Goal: Task Accomplishment & Management: Use online tool/utility

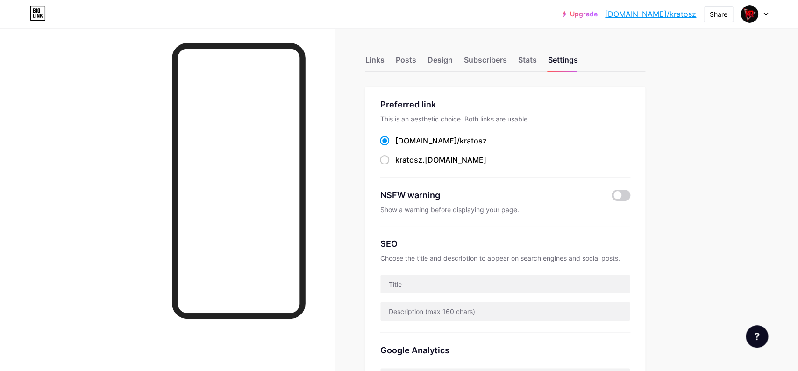
click at [369, 62] on div "Links" at bounding box center [374, 62] width 19 height 17
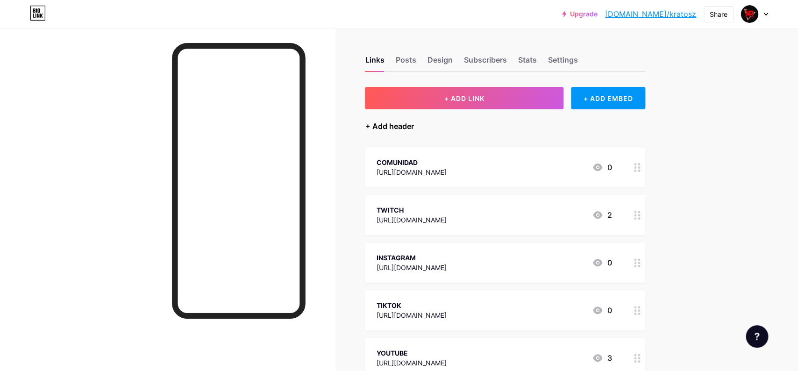
click at [394, 131] on div "+ Add header" at bounding box center [389, 126] width 49 height 11
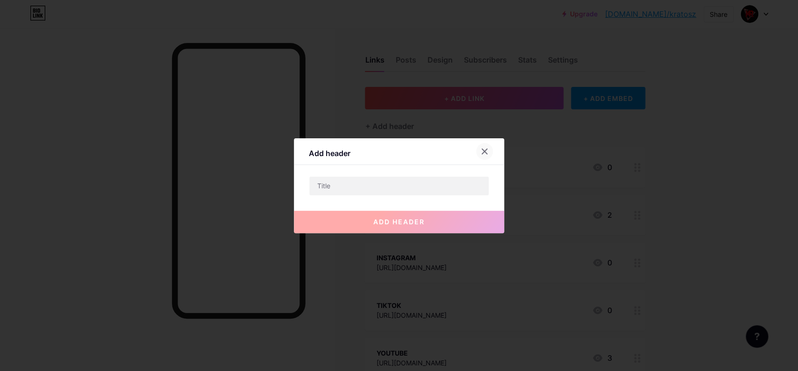
click at [489, 151] on div at bounding box center [484, 151] width 17 height 17
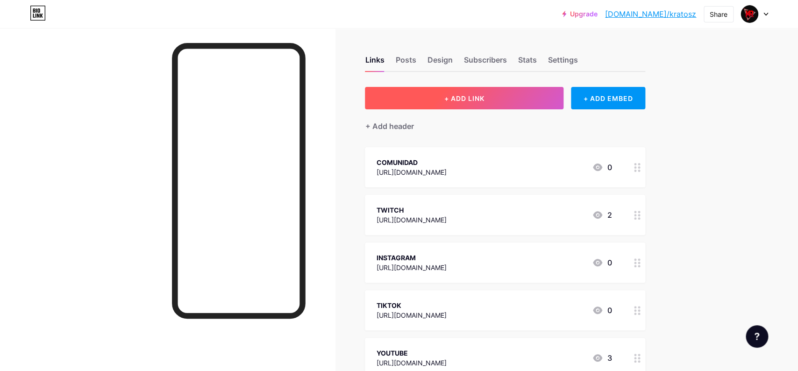
click at [493, 101] on button "+ ADD LINK" at bounding box center [464, 98] width 199 height 22
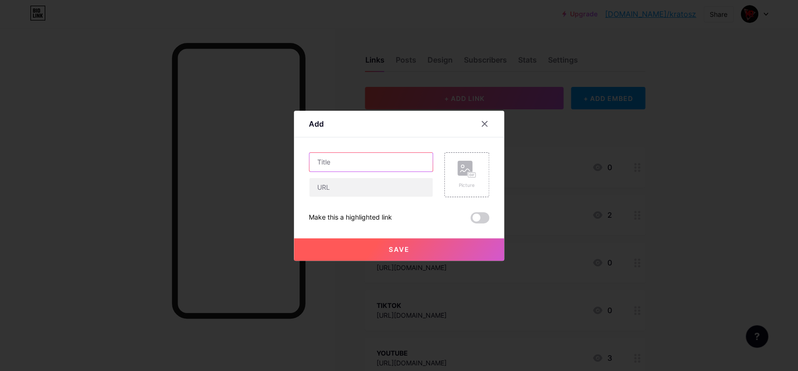
click at [378, 158] on input "text" at bounding box center [370, 162] width 123 height 19
drag, startPoint x: 358, startPoint y: 165, endPoint x: 310, endPoint y: 165, distance: 48.2
click at [309, 169] on input "Regalos Amazon" at bounding box center [370, 162] width 123 height 19
type input "REGALOS AMAZON"
click at [341, 187] on input "text" at bounding box center [370, 187] width 123 height 19
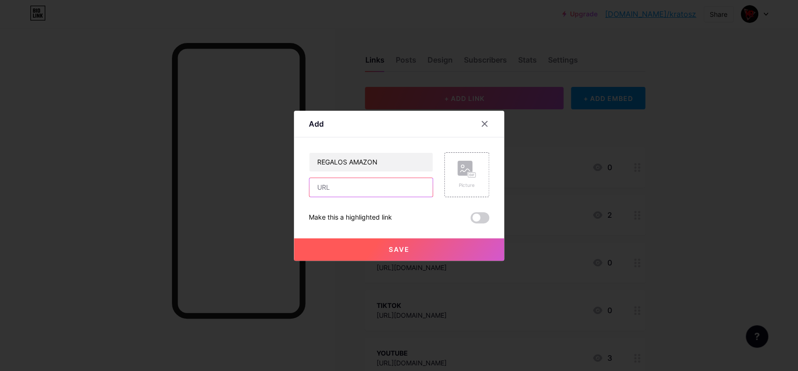
paste input "[URL][DOMAIN_NAME]"
type input "[URL][DOMAIN_NAME]"
click at [416, 246] on button "Save" at bounding box center [399, 249] width 210 height 22
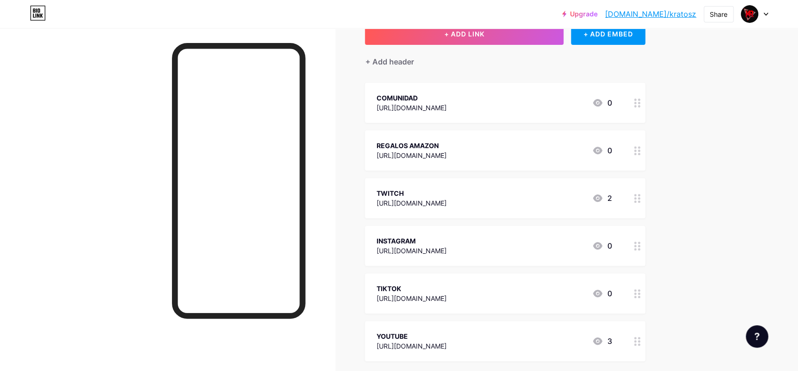
scroll to position [0, 0]
